Goal: Connect with others: Connect with others

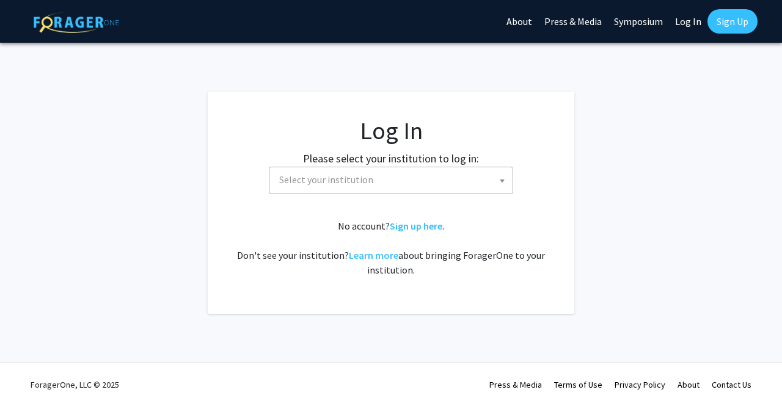
select select
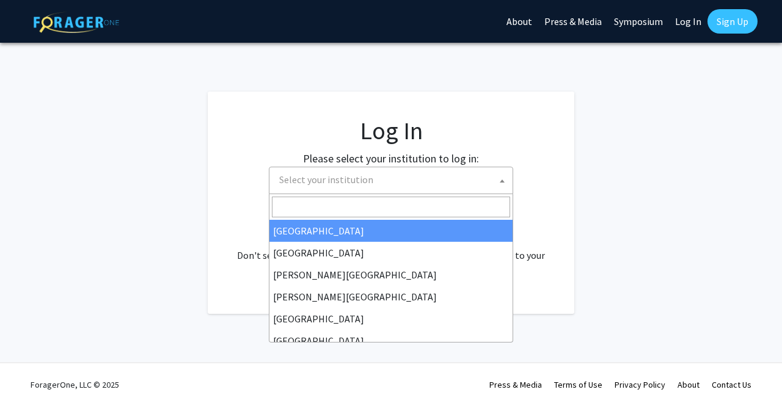
click at [392, 183] on span "Select your institution" at bounding box center [393, 179] width 238 height 25
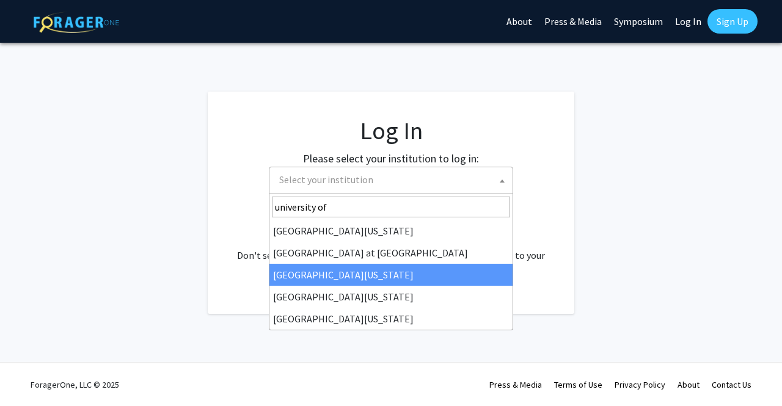
type input "university of"
select select "13"
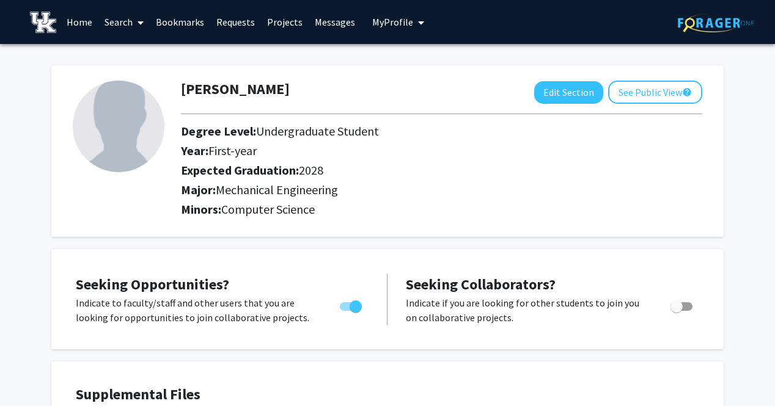
click at [125, 21] on link "Search" at bounding box center [123, 22] width 51 height 43
click at [138, 57] on span "Faculty/Staff" at bounding box center [143, 56] width 90 height 24
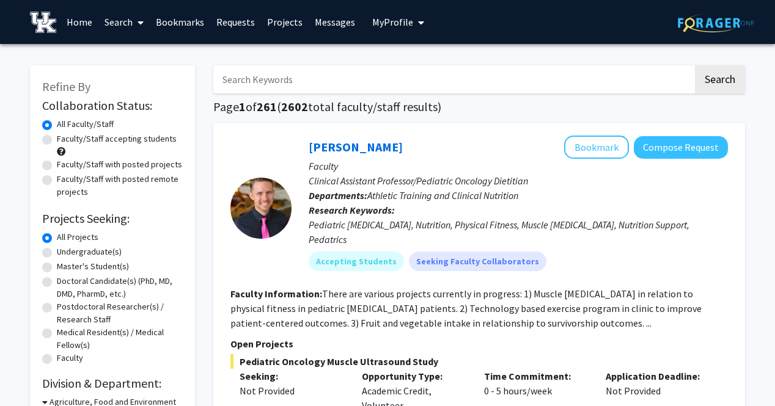
click at [57, 139] on label "Faculty/Staff accepting students" at bounding box center [117, 139] width 120 height 13
click at [57, 139] on input "Faculty/Staff accepting students" at bounding box center [61, 137] width 8 height 8
radio input "true"
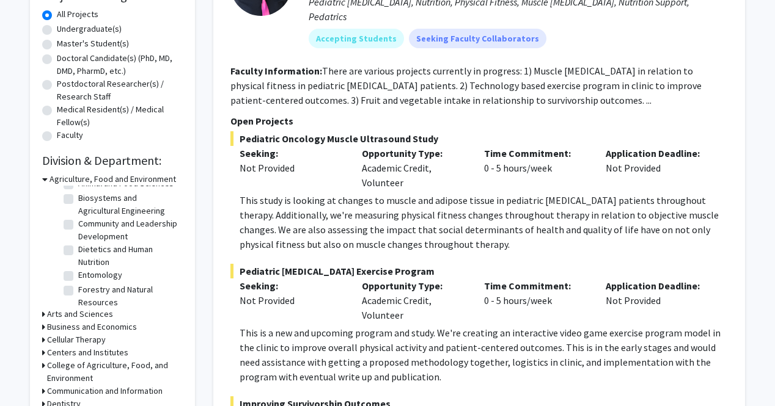
scroll to position [31, 0]
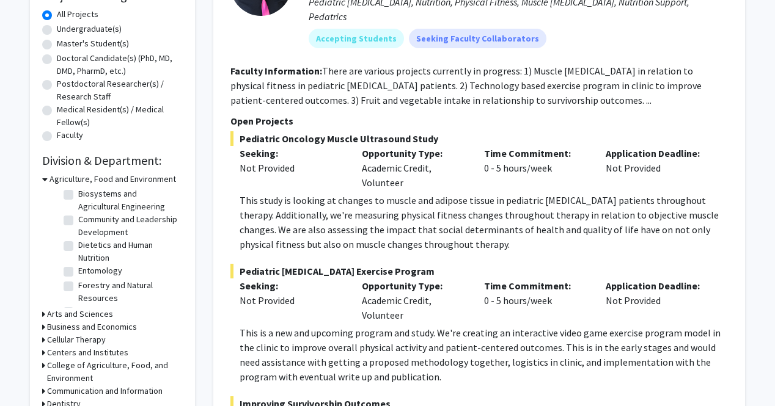
click at [46, 179] on icon at bounding box center [44, 179] width 5 height 13
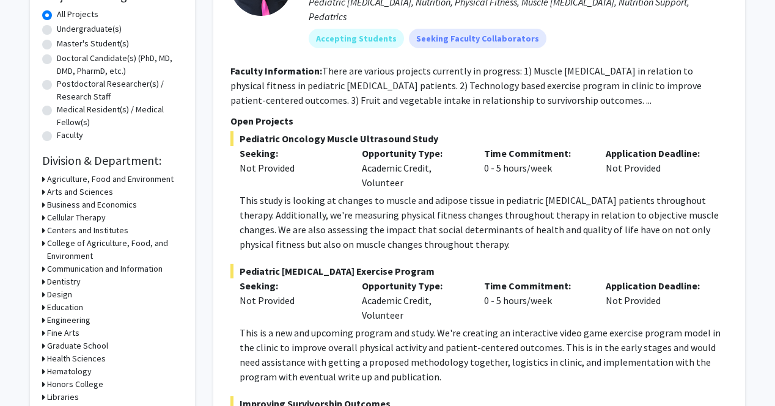
click at [45, 318] on div "Engineering" at bounding box center [112, 320] width 141 height 13
click at [40, 322] on div "Refine By Collaboration Status: Collaboration Status All Faculty/Staff Collabor…" at bounding box center [112, 161] width 165 height 638
click at [43, 318] on icon at bounding box center [43, 320] width 3 height 13
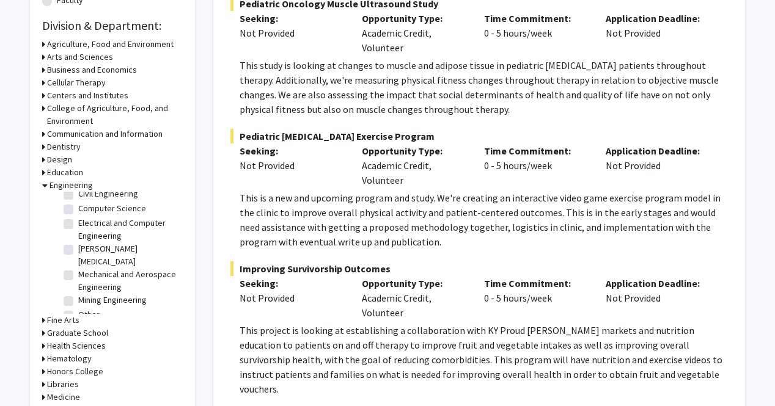
scroll to position [64, 0]
click at [78, 267] on label "Mechanical and Aerospace Engineering" at bounding box center [128, 280] width 101 height 26
click at [78, 267] on input "Mechanical and Aerospace Engineering" at bounding box center [82, 271] width 8 height 8
checkbox input "true"
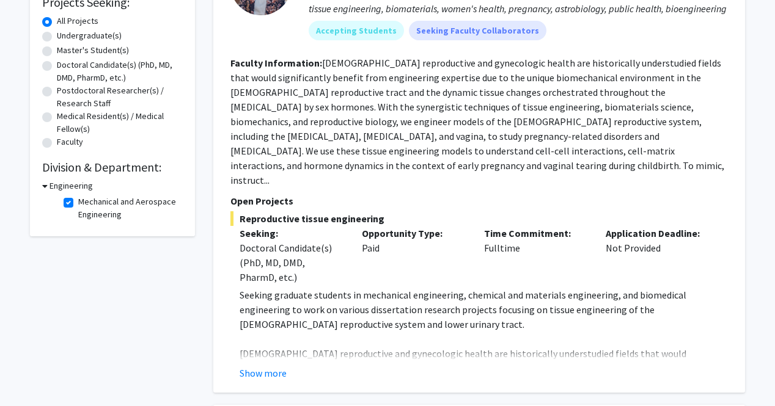
scroll to position [217, 0]
drag, startPoint x: 335, startPoint y: 291, endPoint x: 249, endPoint y: 243, distance: 98.4
click at [249, 243] on div "Doctoral Candidate(s) (PhD, MD, DMD, PharmD, etc.)" at bounding box center [291, 262] width 104 height 44
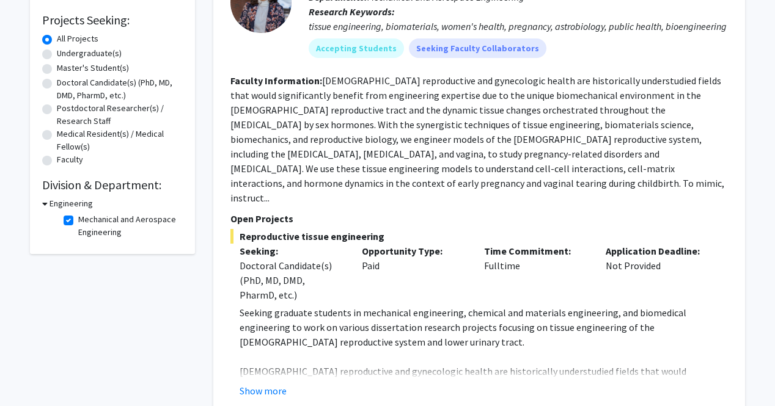
scroll to position [199, 0]
click at [78, 219] on label "Mechanical and Aerospace Engineering" at bounding box center [128, 226] width 101 height 26
click at [78, 219] on input "Mechanical and Aerospace Engineering" at bounding box center [82, 217] width 8 height 8
checkbox input "false"
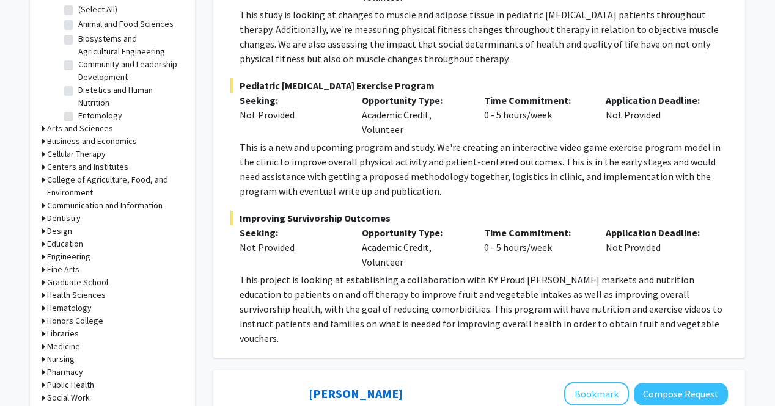
scroll to position [410, 0]
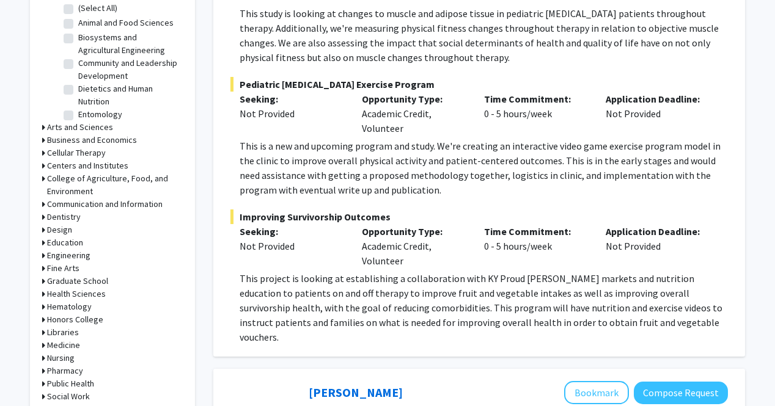
click at [68, 258] on h3 "Engineering" at bounding box center [68, 255] width 43 height 13
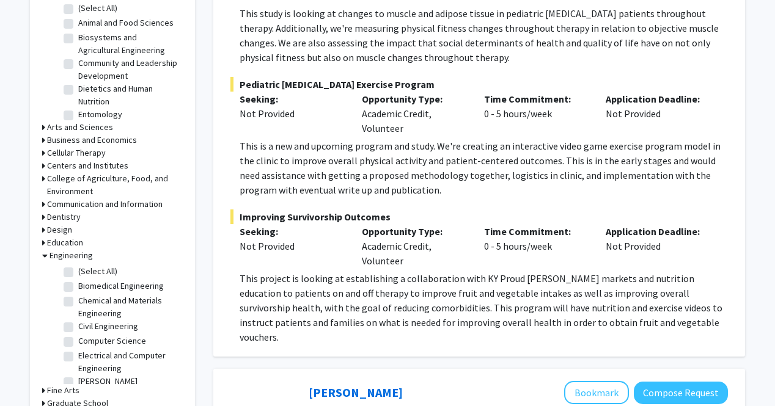
click at [78, 273] on label "(Select All)" at bounding box center [97, 271] width 39 height 13
click at [78, 273] on input "(Select All)" at bounding box center [82, 269] width 8 height 8
checkbox input "true"
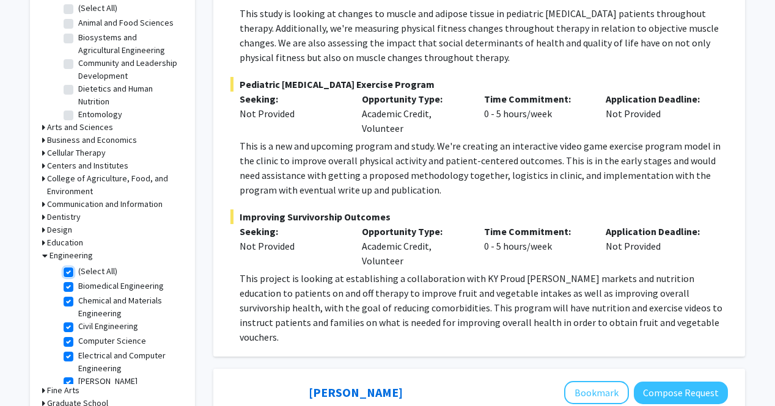
checkbox input "true"
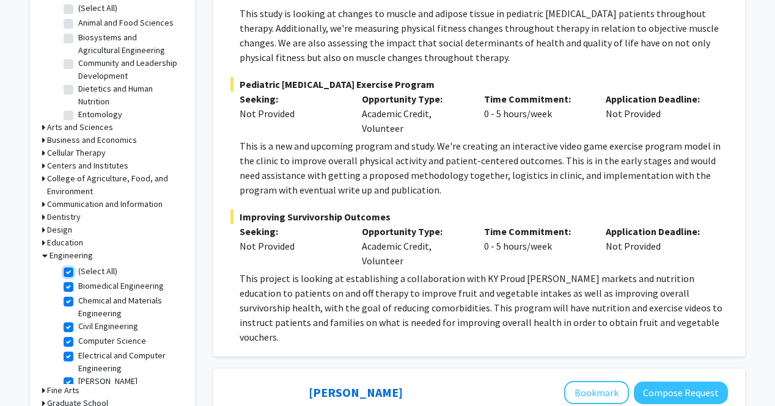
checkbox input "true"
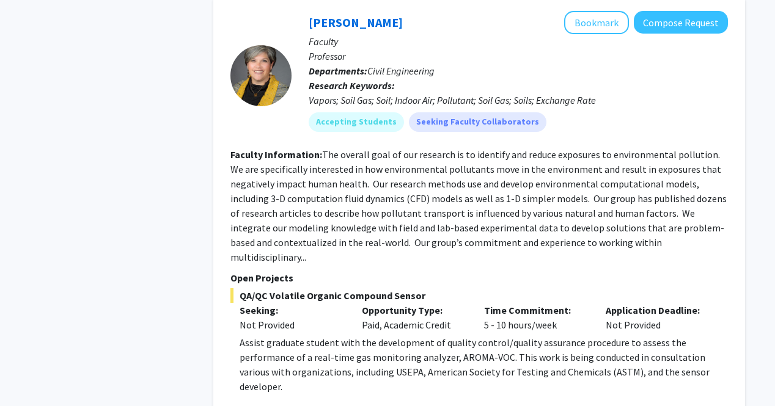
scroll to position [811, 0]
click at [593, 29] on button "Bookmark" at bounding box center [596, 23] width 65 height 23
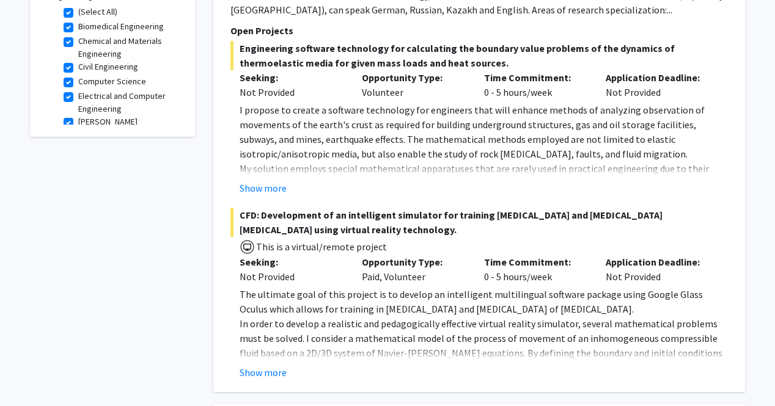
scroll to position [414, 0]
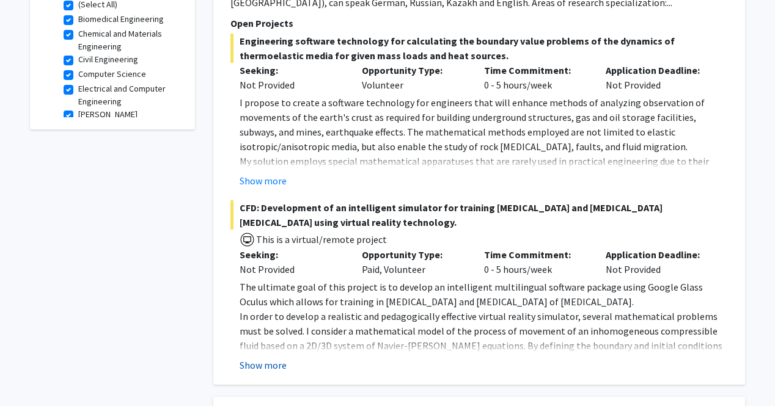
click at [273, 370] on button "Show more" at bounding box center [262, 365] width 47 height 15
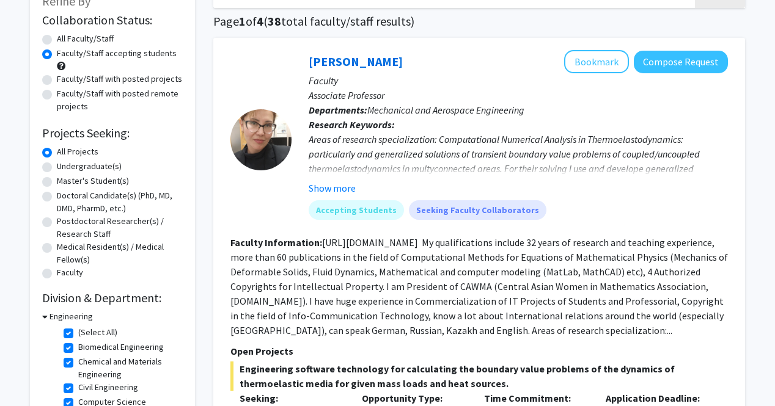
scroll to position [85, 0]
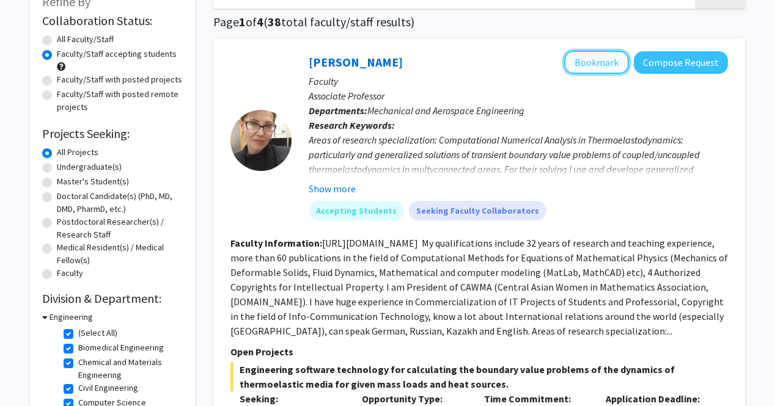
click at [604, 70] on button "Bookmark" at bounding box center [596, 62] width 65 height 23
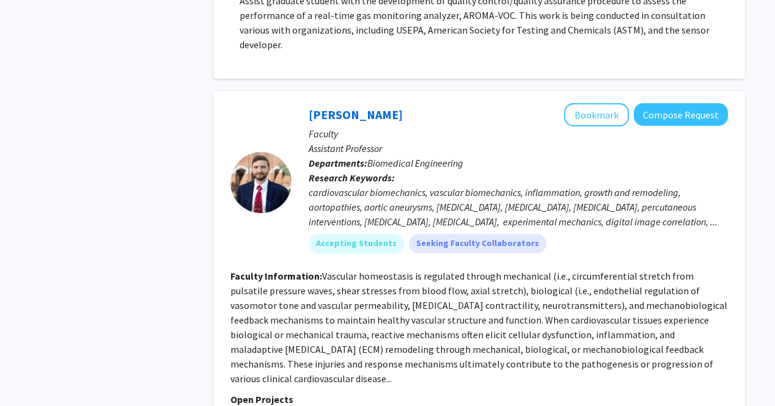
scroll to position [1637, 0]
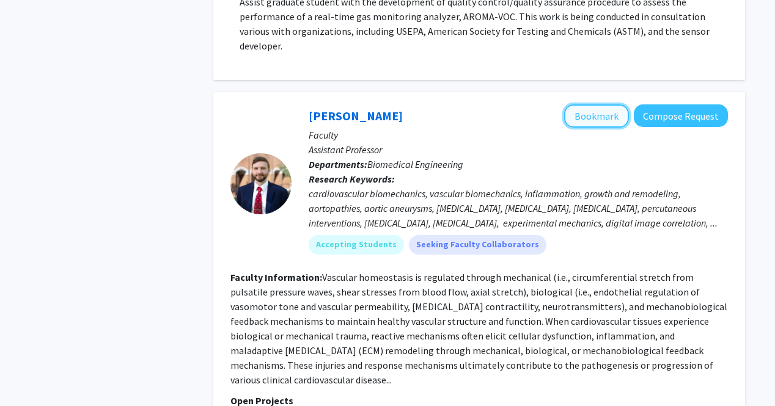
click at [614, 104] on button "Bookmark" at bounding box center [596, 115] width 65 height 23
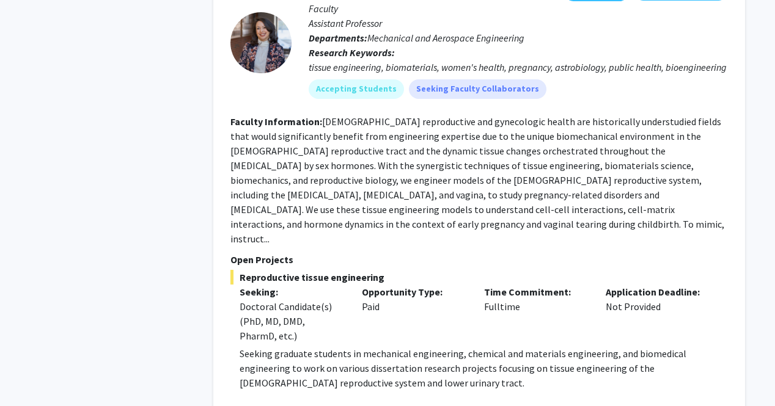
scroll to position [2319, 0]
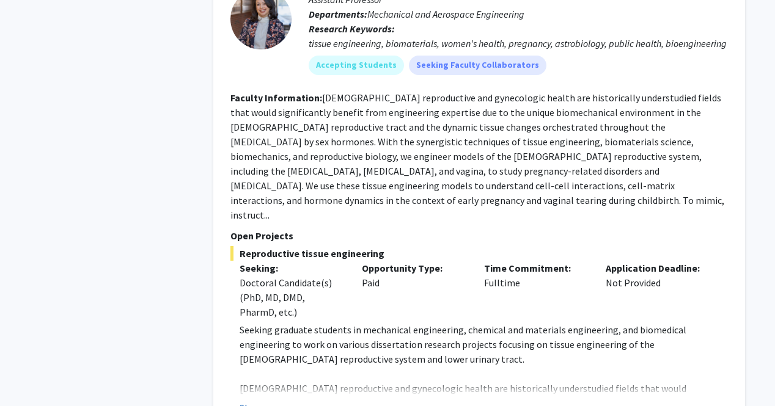
click at [270, 401] on button "Show more" at bounding box center [262, 408] width 47 height 15
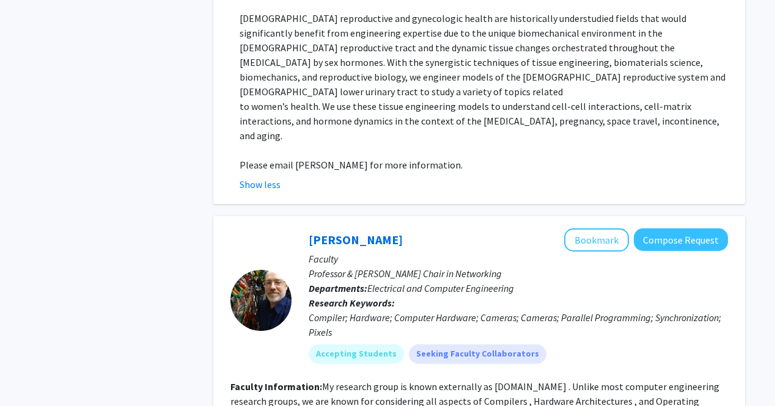
scroll to position [2689, 0]
click at [610, 229] on button "Bookmark" at bounding box center [596, 240] width 65 height 23
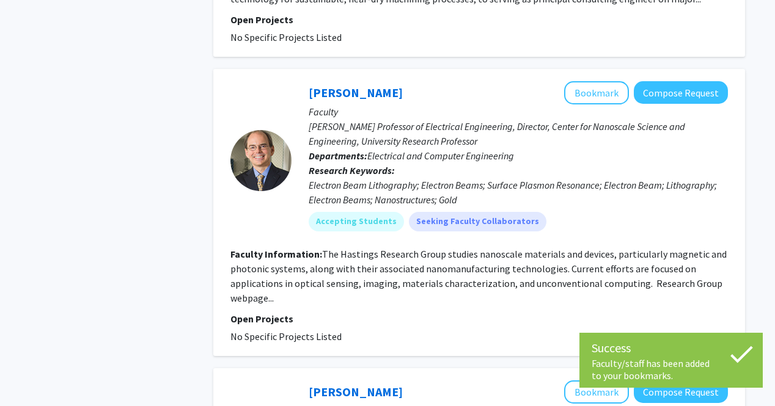
scroll to position [4607, 0]
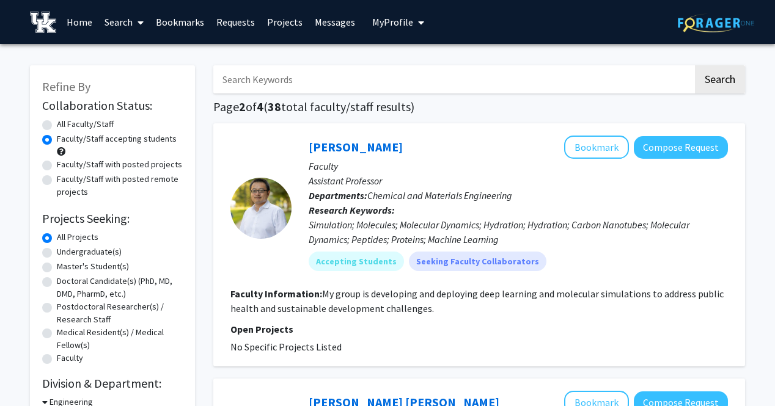
click at [57, 257] on label "Undergraduate(s)" at bounding box center [89, 252] width 65 height 13
click at [57, 254] on input "Undergraduate(s)" at bounding box center [61, 250] width 8 height 8
radio input "true"
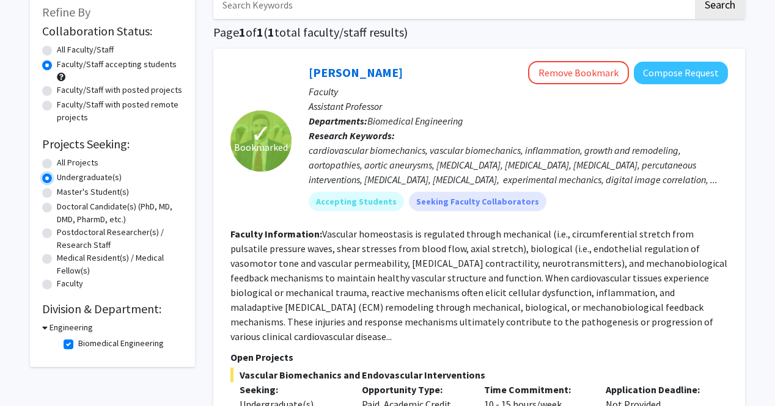
scroll to position [73, 0]
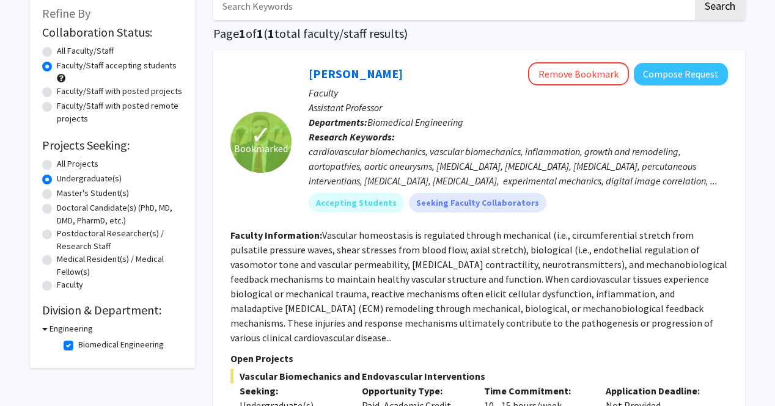
click at [78, 348] on label "Biomedical Engineering" at bounding box center [121, 344] width 86 height 13
click at [78, 346] on input "Biomedical Engineering" at bounding box center [82, 342] width 8 height 8
checkbox input "false"
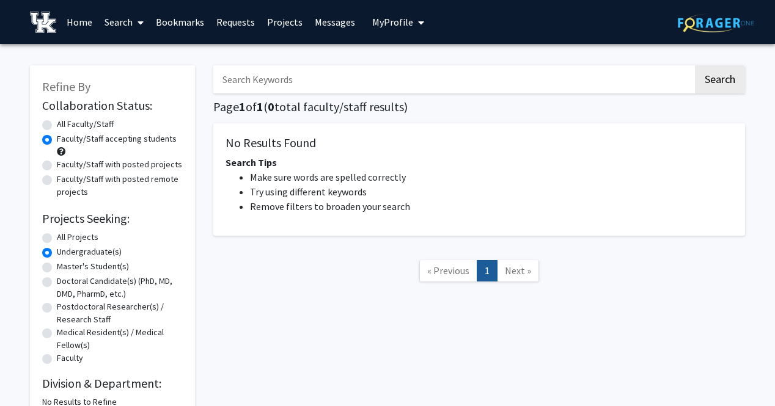
click at [57, 125] on label "All Faculty/Staff" at bounding box center [85, 124] width 57 height 13
click at [57, 125] on input "All Faculty/Staff" at bounding box center [61, 122] width 8 height 8
radio input "true"
click at [57, 128] on label "All Faculty/Staff" at bounding box center [85, 124] width 57 height 13
click at [57, 126] on input "All Faculty/Staff" at bounding box center [61, 122] width 8 height 8
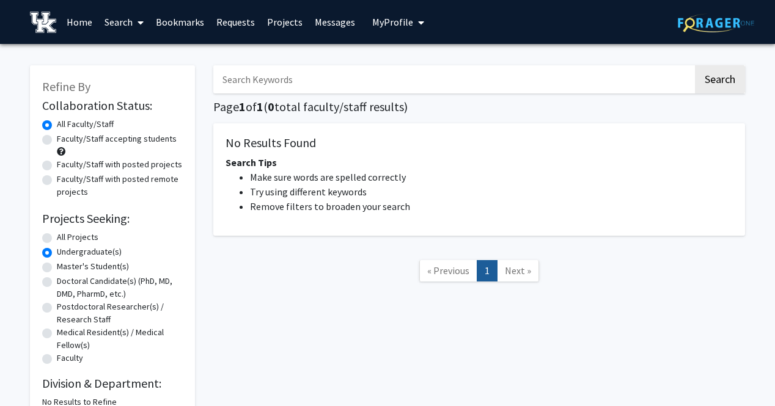
click at [57, 138] on label "Faculty/Staff accepting students" at bounding box center [117, 139] width 120 height 13
click at [57, 138] on input "Faculty/Staff accepting students" at bounding box center [61, 137] width 8 height 8
radio input "true"
click at [52, 238] on div "All Projects" at bounding box center [112, 238] width 141 height 15
click at [57, 239] on label "All Projects" at bounding box center [78, 237] width 42 height 13
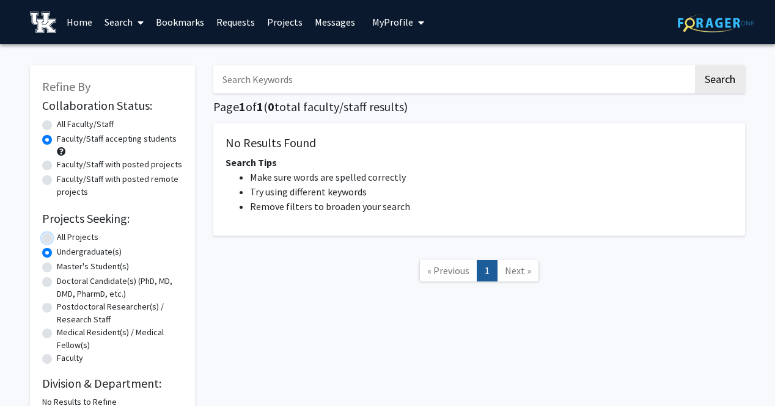
click at [57, 239] on input "All Projects" at bounding box center [61, 235] width 8 height 8
radio input "true"
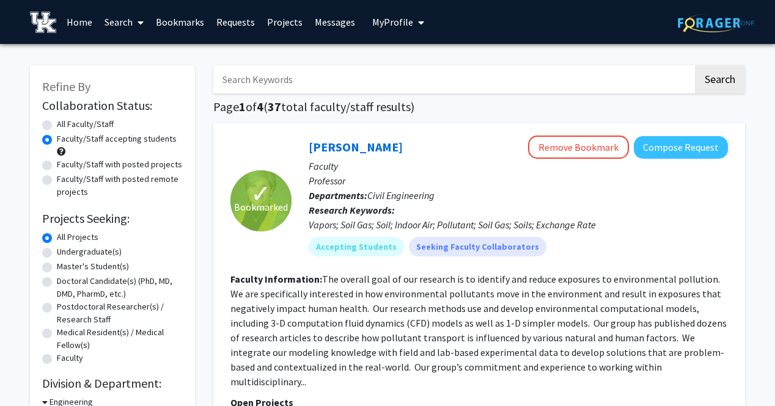
click at [45, 120] on div "All Faculty/Staff" at bounding box center [112, 125] width 141 height 15
click at [50, 130] on div "All Faculty/Staff" at bounding box center [112, 125] width 141 height 15
click at [57, 123] on label "All Faculty/Staff" at bounding box center [85, 124] width 57 height 13
click at [57, 123] on input "All Faculty/Staff" at bounding box center [61, 122] width 8 height 8
radio input "true"
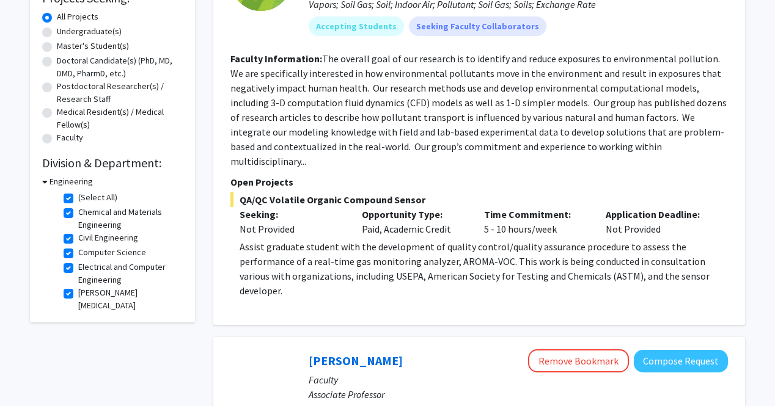
scroll to position [222, 0]
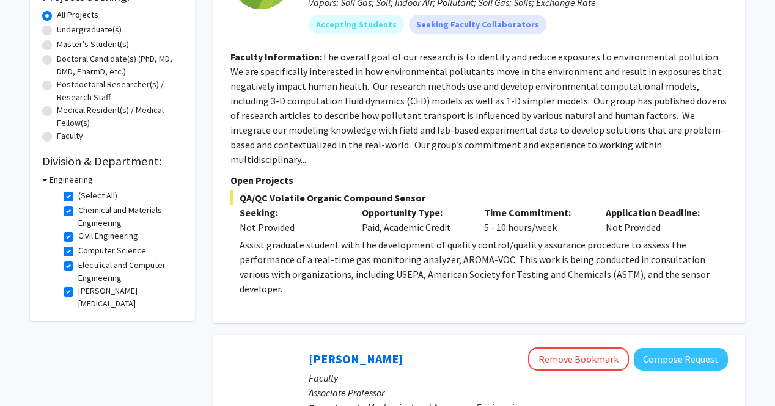
click at [78, 193] on label "(Select All)" at bounding box center [97, 195] width 39 height 13
click at [78, 193] on input "(Select All)" at bounding box center [82, 193] width 8 height 8
checkbox input "false"
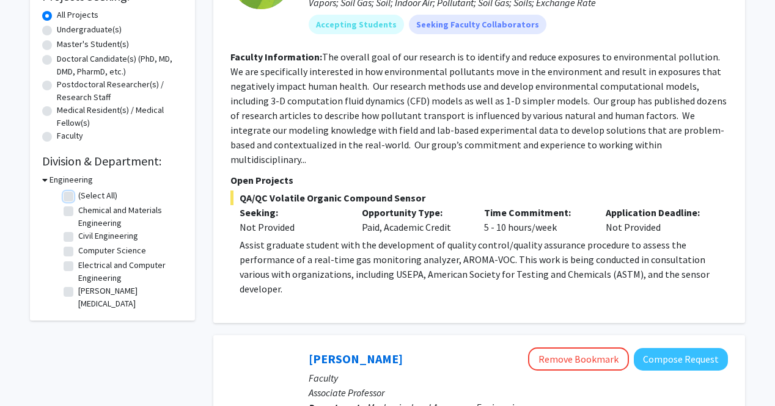
checkbox input "false"
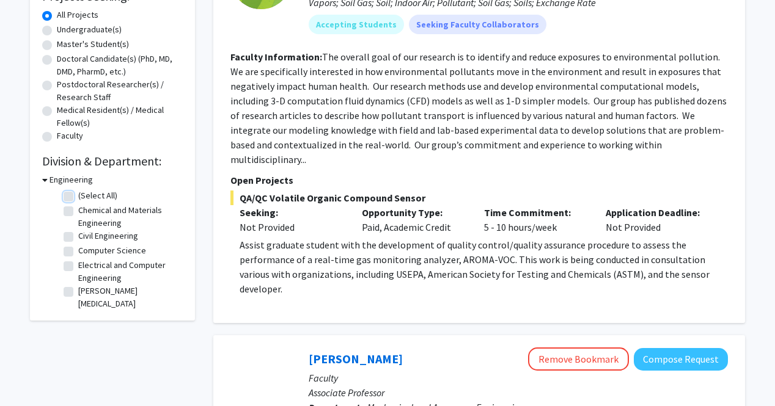
checkbox input "false"
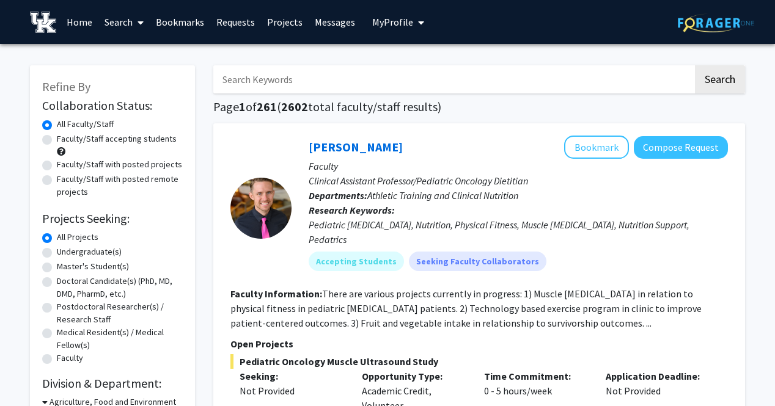
click at [57, 250] on label "Undergraduate(s)" at bounding box center [89, 252] width 65 height 13
click at [57, 250] on input "Undergraduate(s)" at bounding box center [61, 250] width 8 height 8
radio input "true"
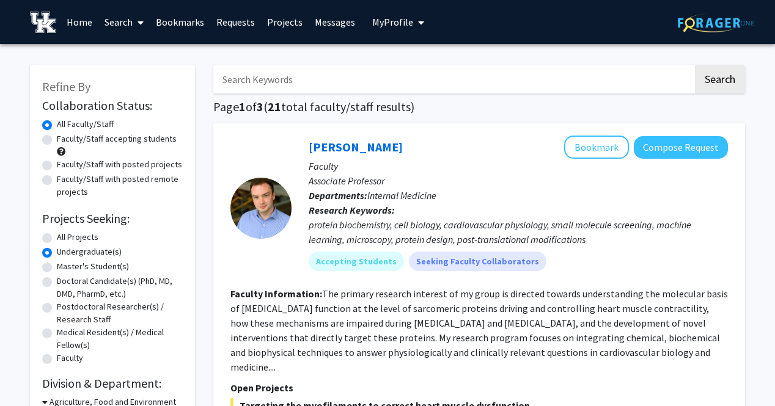
click at [192, 24] on link "Bookmarks" at bounding box center [180, 22] width 60 height 43
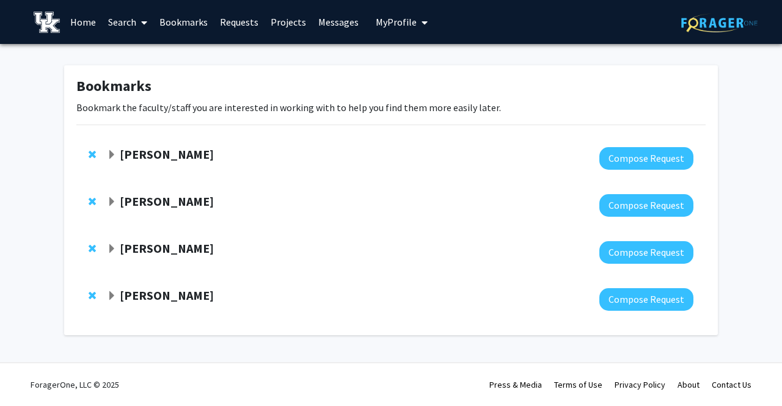
click at [114, 156] on span "Expand Kelly Pennell Bookmark" at bounding box center [112, 155] width 10 height 10
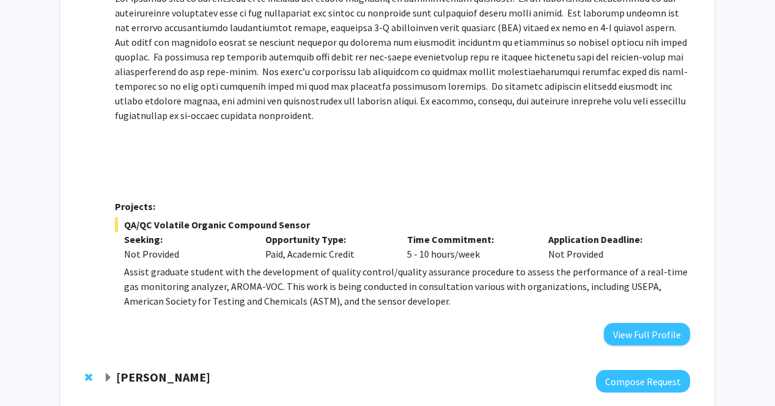
scroll to position [370, 0]
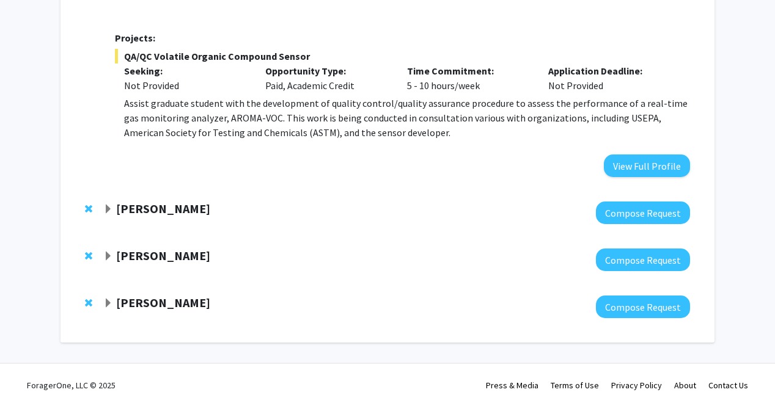
click at [112, 217] on div at bounding box center [396, 213] width 586 height 23
click at [108, 206] on span "Expand Bakhyt Alipova Bookmark" at bounding box center [108, 210] width 10 height 10
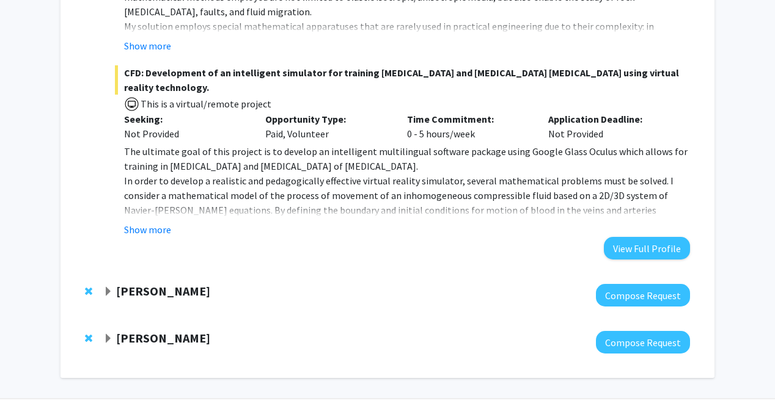
scroll to position [1109, 0]
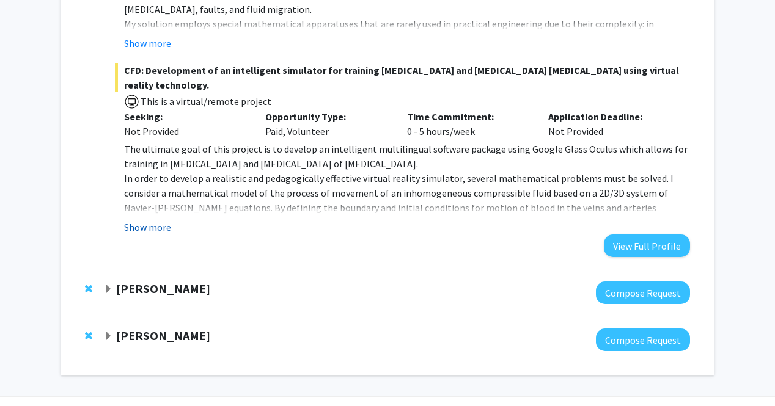
click at [141, 220] on button "Show more" at bounding box center [147, 227] width 47 height 15
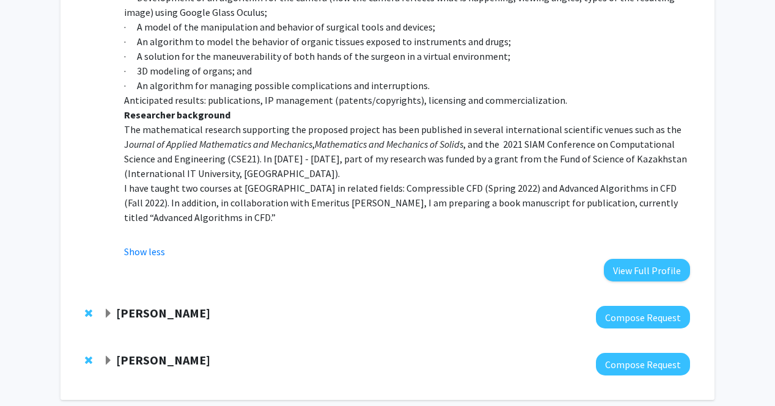
scroll to position [1568, 0]
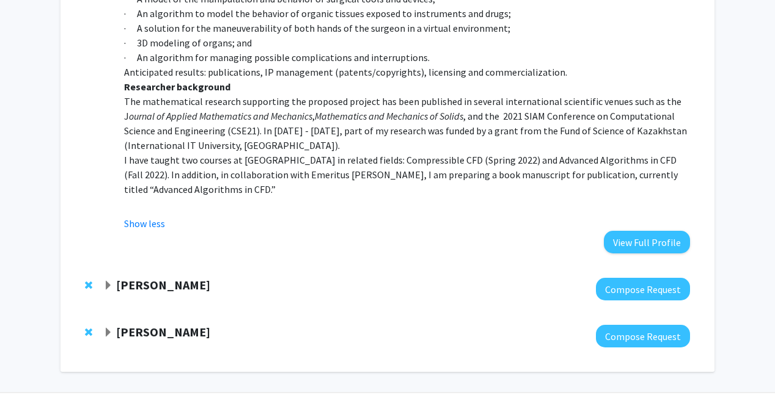
click at [113, 278] on div "Brooks Lane" at bounding box center [235, 285] width 264 height 15
click at [109, 281] on span "Expand Brooks Lane Bookmark" at bounding box center [108, 286] width 10 height 10
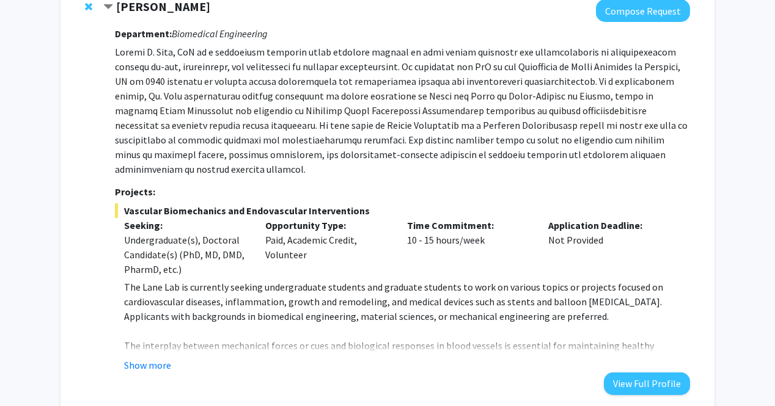
scroll to position [1857, 0]
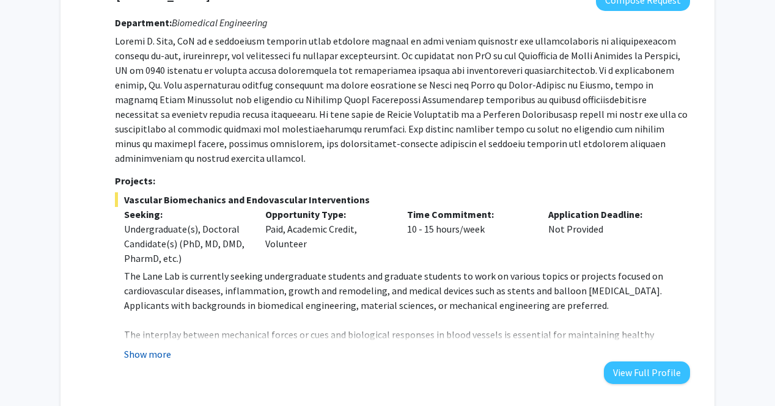
click at [158, 347] on button "Show more" at bounding box center [147, 354] width 47 height 15
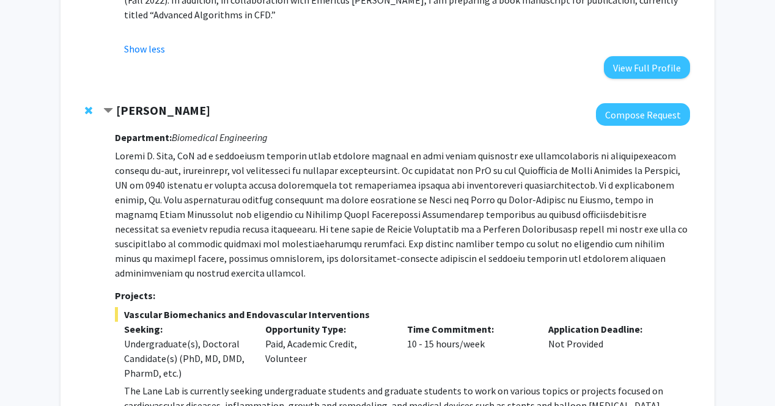
scroll to position [1733, 0]
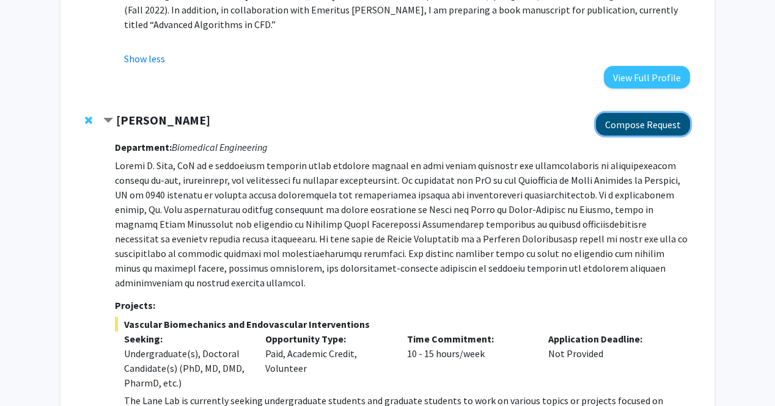
click at [657, 113] on button "Compose Request" at bounding box center [643, 124] width 94 height 23
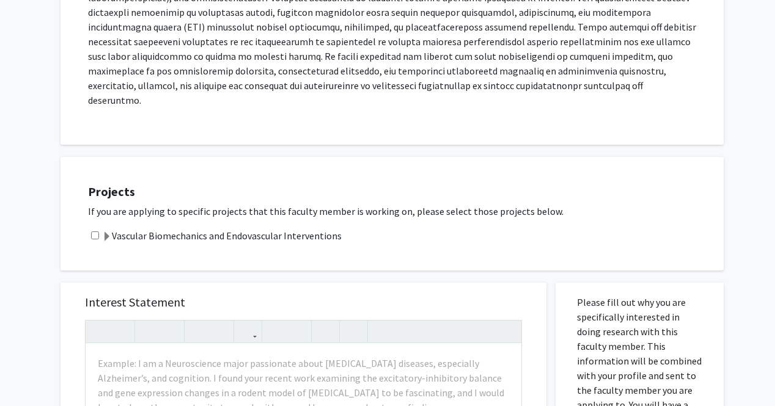
scroll to position [290, 0]
click at [90, 229] on div "Vascular Biomechanics and Endovascular Interventions" at bounding box center [399, 236] width 623 height 15
click at [95, 232] on input "checkbox" at bounding box center [95, 236] width 8 height 8
checkbox input "false"
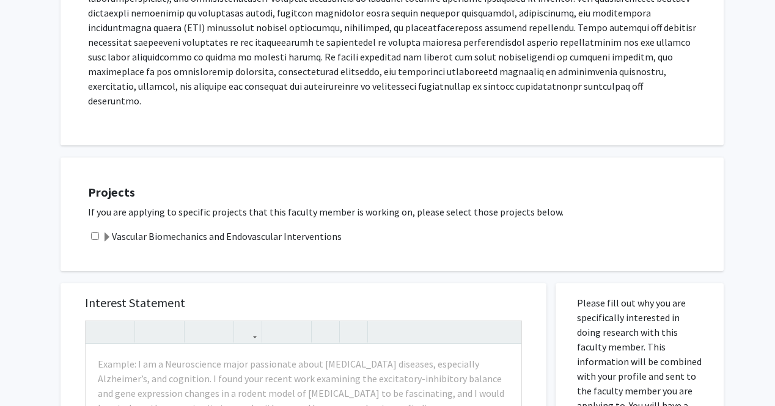
click at [110, 233] on span at bounding box center [107, 238] width 10 height 10
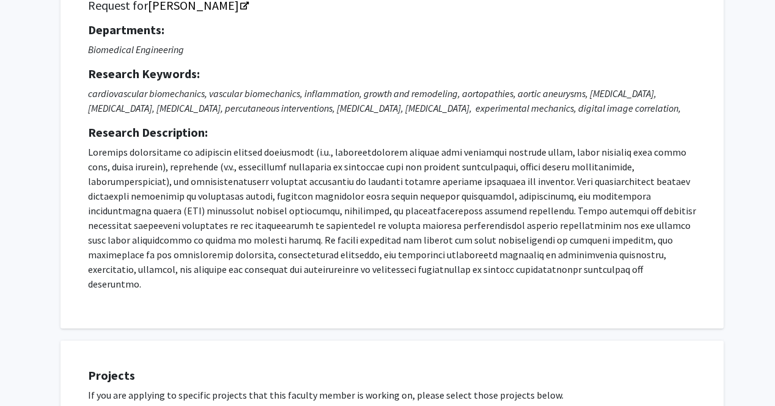
scroll to position [106, 0]
click at [191, 7] on link "Brooks Lane" at bounding box center [198, 5] width 100 height 15
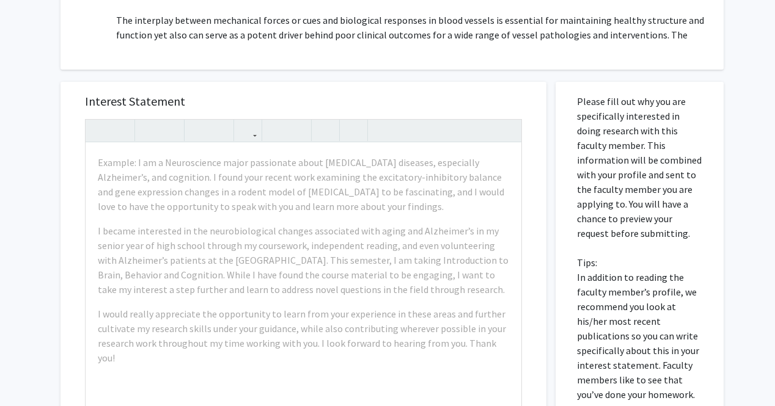
scroll to position [614, 0]
click at [320, 69] on div "Interest Statement Example: I am a Neuroscience major passionate about neurodeg…" at bounding box center [303, 345] width 504 height 552
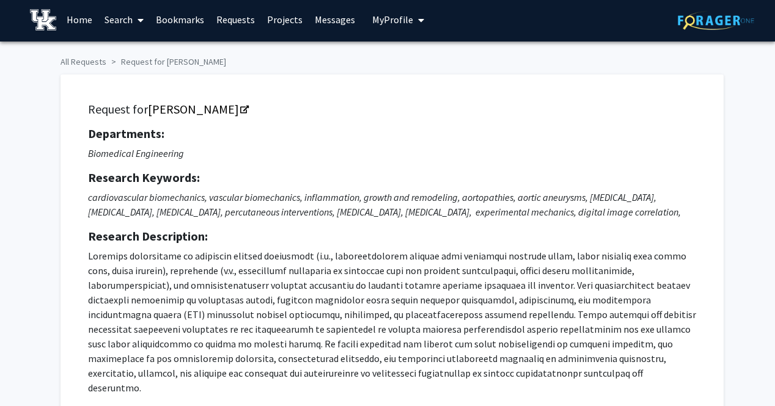
scroll to position [0, 0]
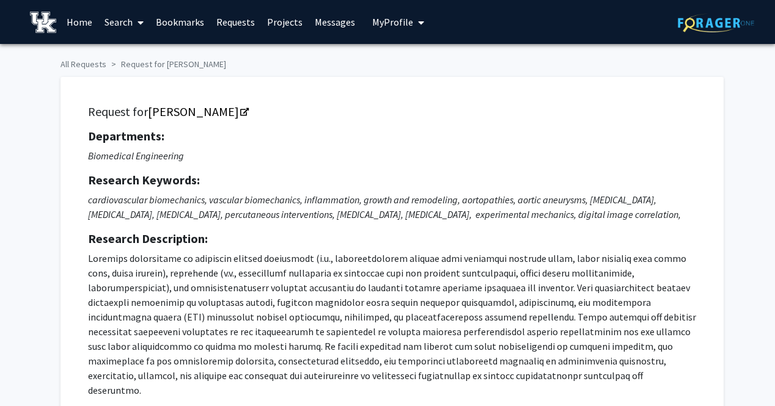
click at [398, 23] on span "My Profile" at bounding box center [392, 22] width 41 height 12
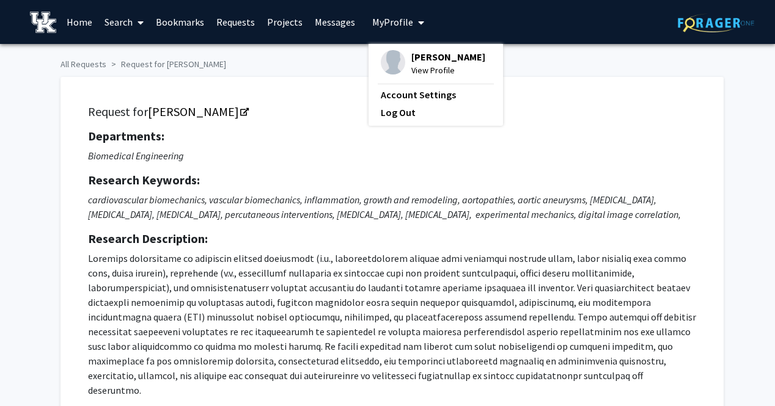
click at [425, 69] on span "View Profile" at bounding box center [448, 70] width 74 height 13
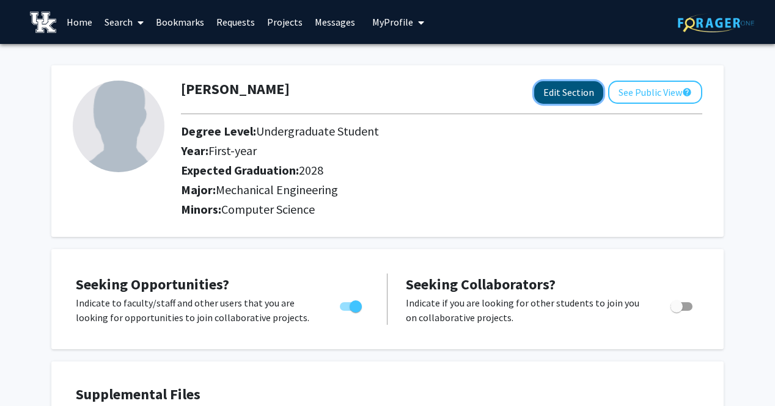
click at [556, 95] on button "Edit Section" at bounding box center [568, 92] width 69 height 23
select select "first-year"
select select "2028"
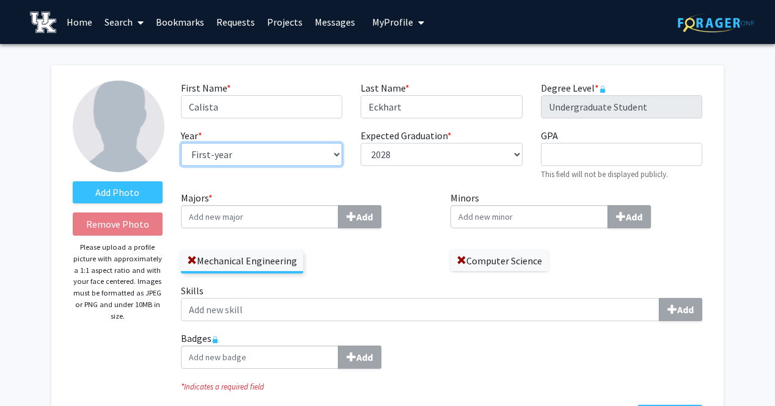
click at [312, 150] on select "--- First-year Sophomore Junior Senior Postbaccalaureate Certificate" at bounding box center [261, 154] width 161 height 23
select select "sophomore"
click at [181, 143] on select "--- First-year Sophomore Junior Senior Postbaccalaureate Certificate" at bounding box center [261, 154] width 161 height 23
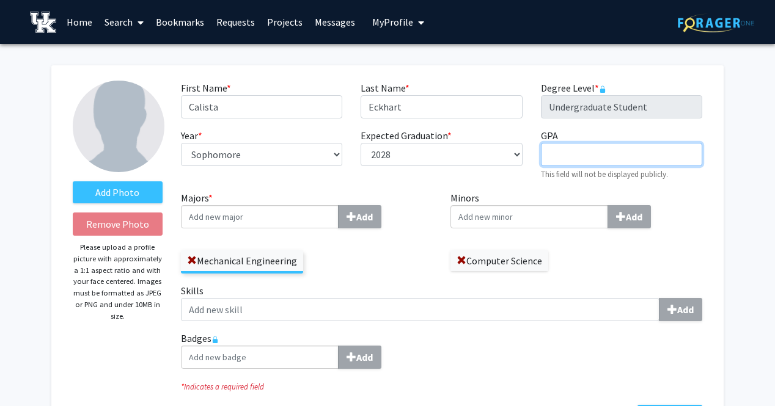
click at [563, 161] on input "GPA required" at bounding box center [621, 154] width 161 height 23
type input "3.7"
click at [406, 264] on div "Mechanical Engineering" at bounding box center [307, 255] width 252 height 35
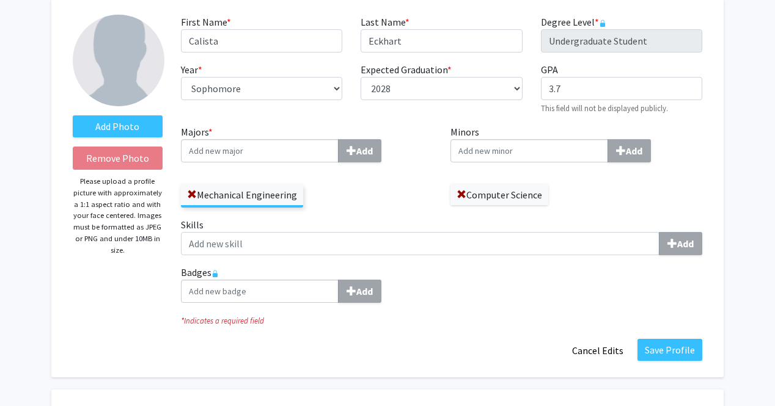
scroll to position [67, 0]
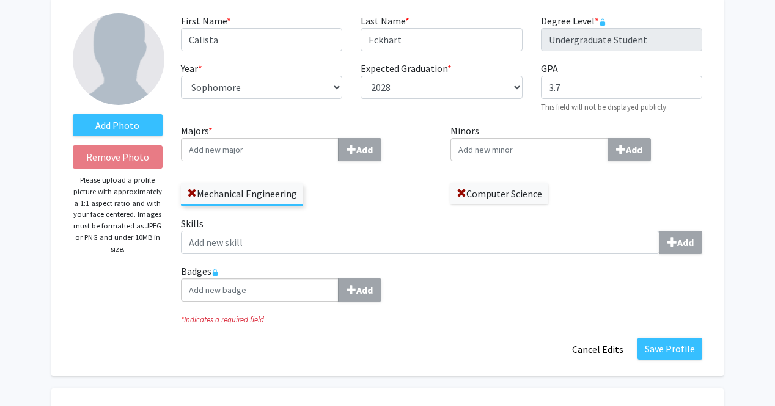
click at [655, 329] on fg-title-edit "First Name * required Calista Last Name * required Eckhart Degree Level * requi…" at bounding box center [441, 187] width 521 height 348
click at [671, 349] on button "Save Profile" at bounding box center [669, 349] width 65 height 22
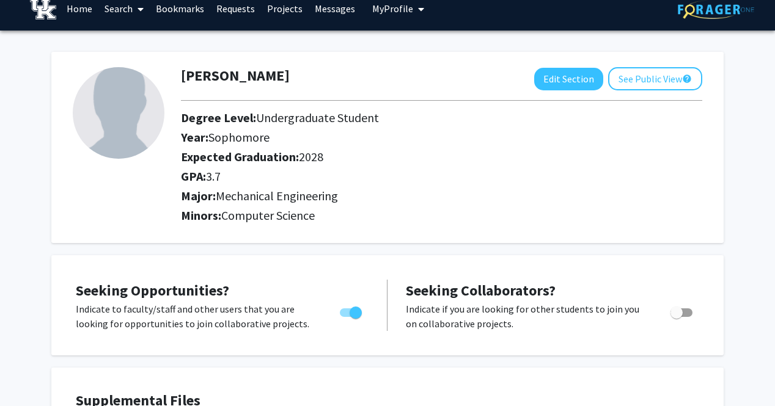
scroll to position [0, 0]
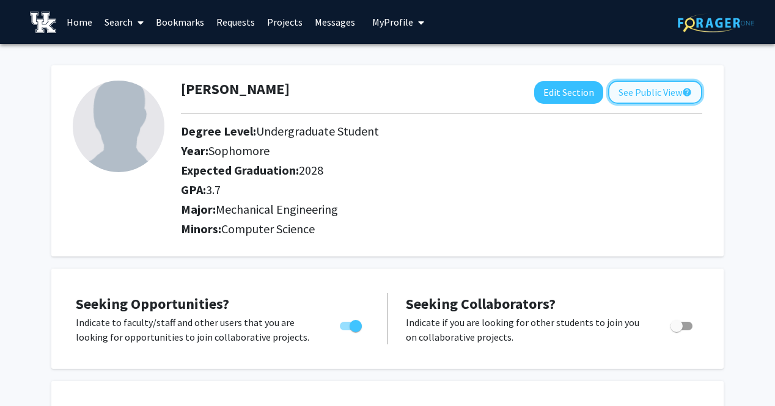
click at [635, 89] on button "See Public View help" at bounding box center [655, 92] width 94 height 23
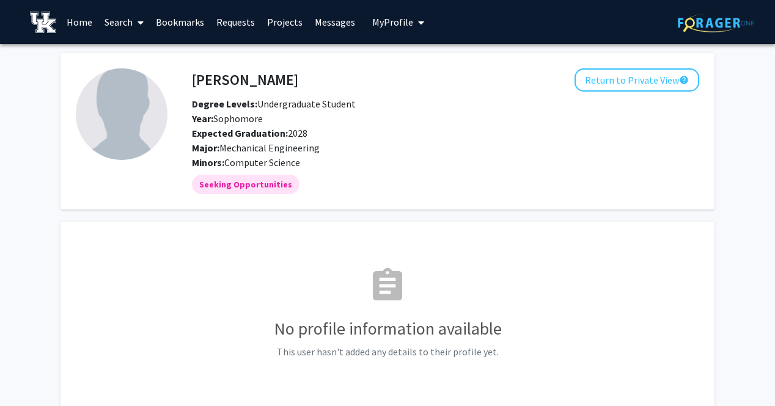
click at [180, 22] on link "Bookmarks" at bounding box center [180, 22] width 60 height 43
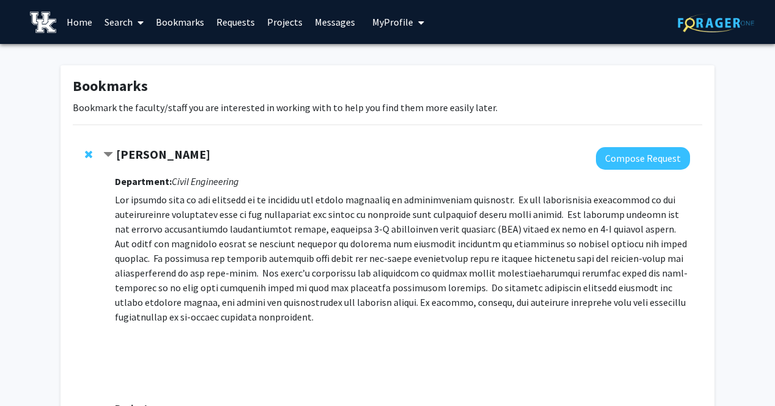
click at [111, 150] on span "Contract Kelly Pennell Bookmark" at bounding box center [108, 155] width 10 height 10
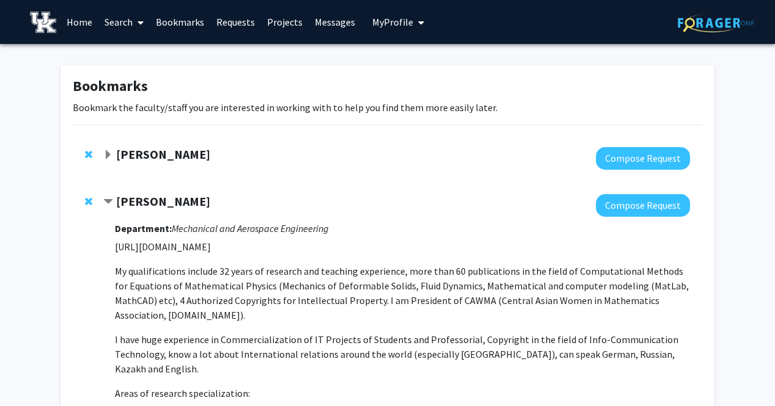
click at [111, 199] on span "Contract Bakhyt Alipova Bookmark" at bounding box center [108, 202] width 10 height 10
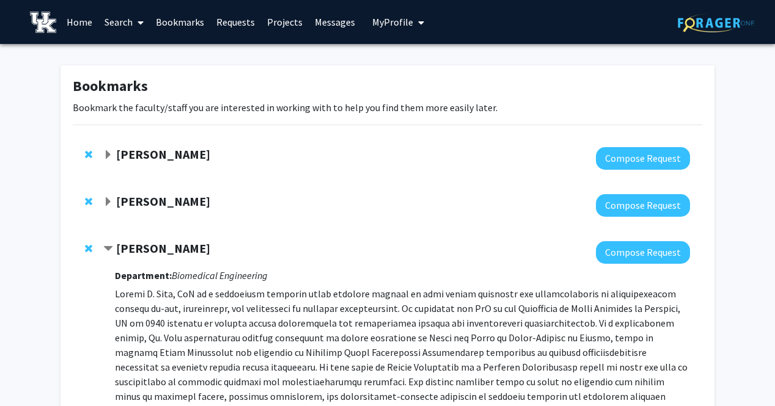
click at [112, 249] on span "Contract Brooks Lane Bookmark" at bounding box center [108, 249] width 10 height 10
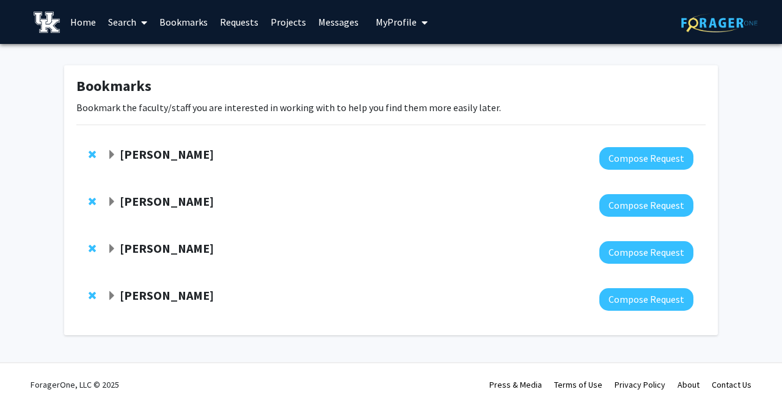
click at [113, 295] on span "Expand Henry Dietz Bookmark" at bounding box center [112, 296] width 10 height 10
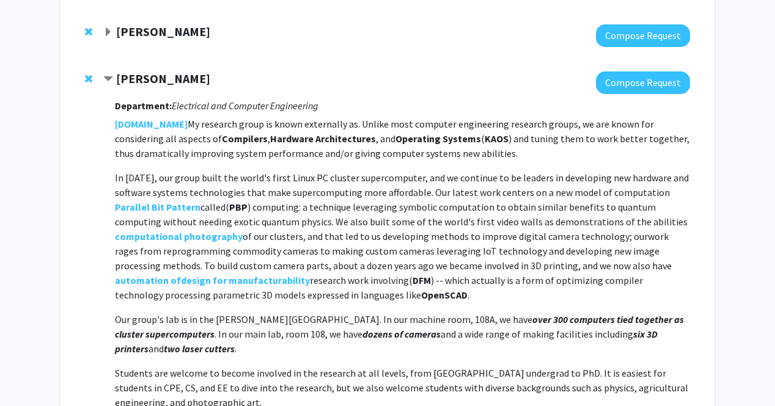
scroll to position [216, 0]
click at [109, 82] on span "Contract Henry Dietz Bookmark" at bounding box center [108, 80] width 10 height 10
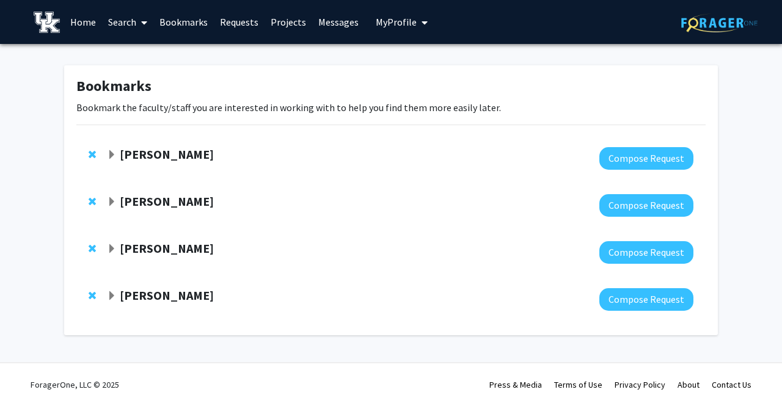
click at [107, 162] on div at bounding box center [400, 158] width 586 height 23
click at [114, 249] on span "Expand Brooks Lane Bookmark" at bounding box center [112, 249] width 10 height 10
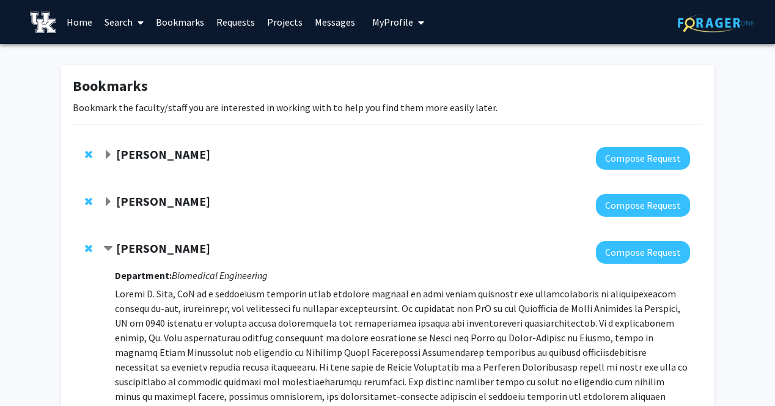
click at [114, 249] on div "Brooks Lane" at bounding box center [235, 248] width 264 height 15
click at [109, 202] on span "Expand Bakhyt Alipova Bookmark" at bounding box center [108, 202] width 10 height 10
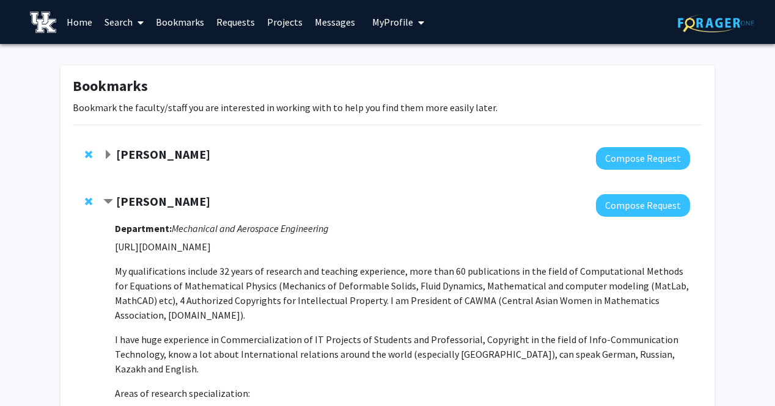
click at [109, 202] on span "Contract Bakhyt Alipova Bookmark" at bounding box center [108, 202] width 10 height 10
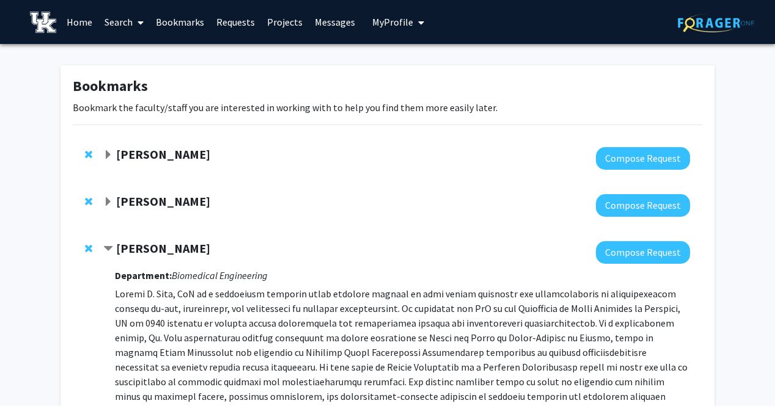
click at [109, 249] on span "Contract Brooks Lane Bookmark" at bounding box center [108, 249] width 10 height 10
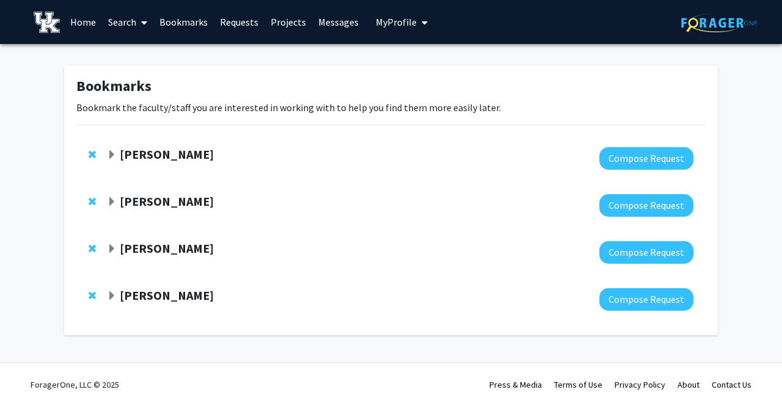
click at [108, 247] on span "Expand Brooks Lane Bookmark" at bounding box center [112, 249] width 10 height 10
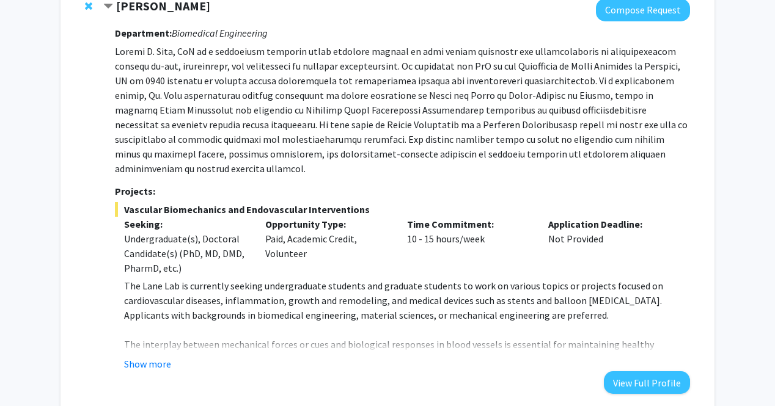
scroll to position [243, 0]
click at [150, 356] on button "Show more" at bounding box center [147, 363] width 47 height 15
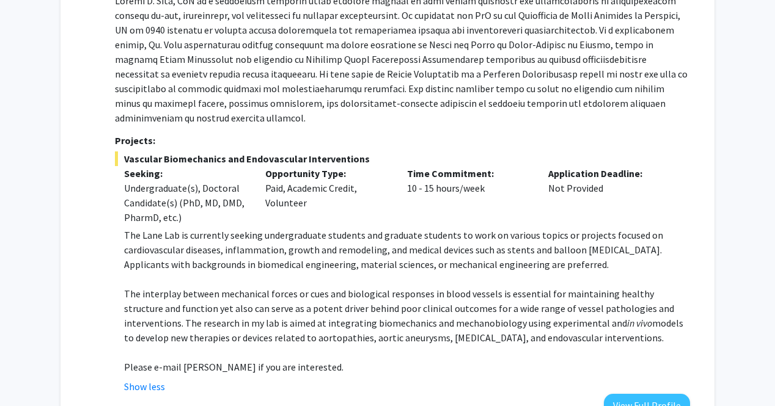
scroll to position [292, 0]
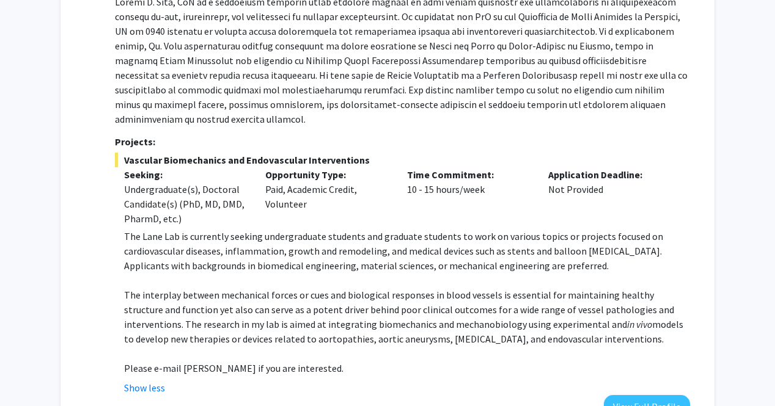
drag, startPoint x: 407, startPoint y: 173, endPoint x: 515, endPoint y: 177, distance: 107.6
click at [515, 177] on div "Time Commitment: 10 - 15 hours/week" at bounding box center [469, 196] width 142 height 59
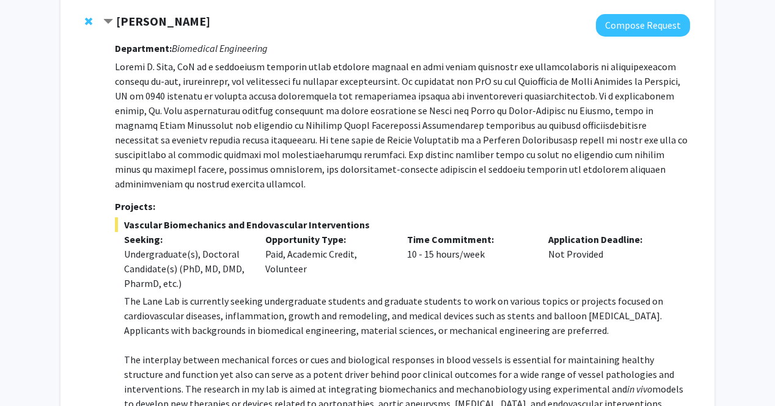
scroll to position [230, 0]
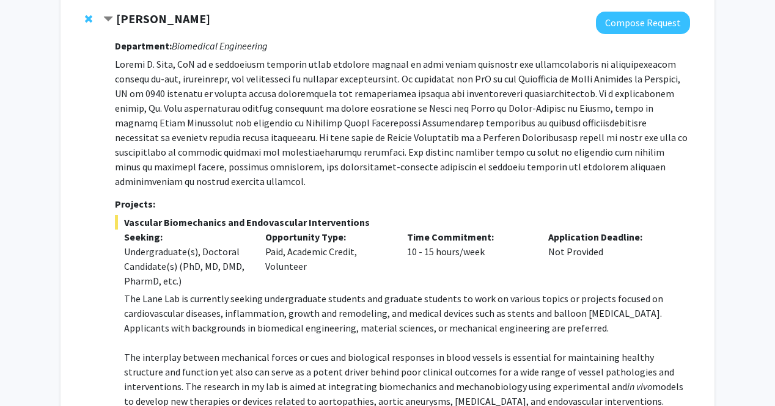
click at [294, 232] on div "Opportunity Type: Paid, Academic Credit, Volunteer" at bounding box center [327, 259] width 142 height 59
click at [0, 122] on div "Bookmarks Bookmark the faculty/staff you are interested in working with to help…" at bounding box center [387, 196] width 775 height 765
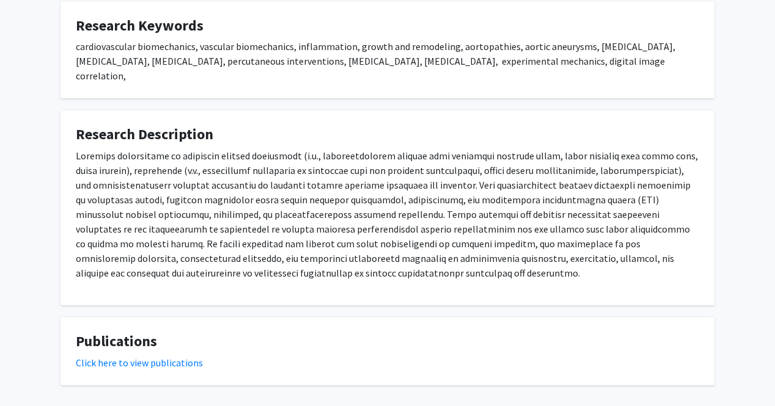
scroll to position [645, 0]
